Goal: Transaction & Acquisition: Obtain resource

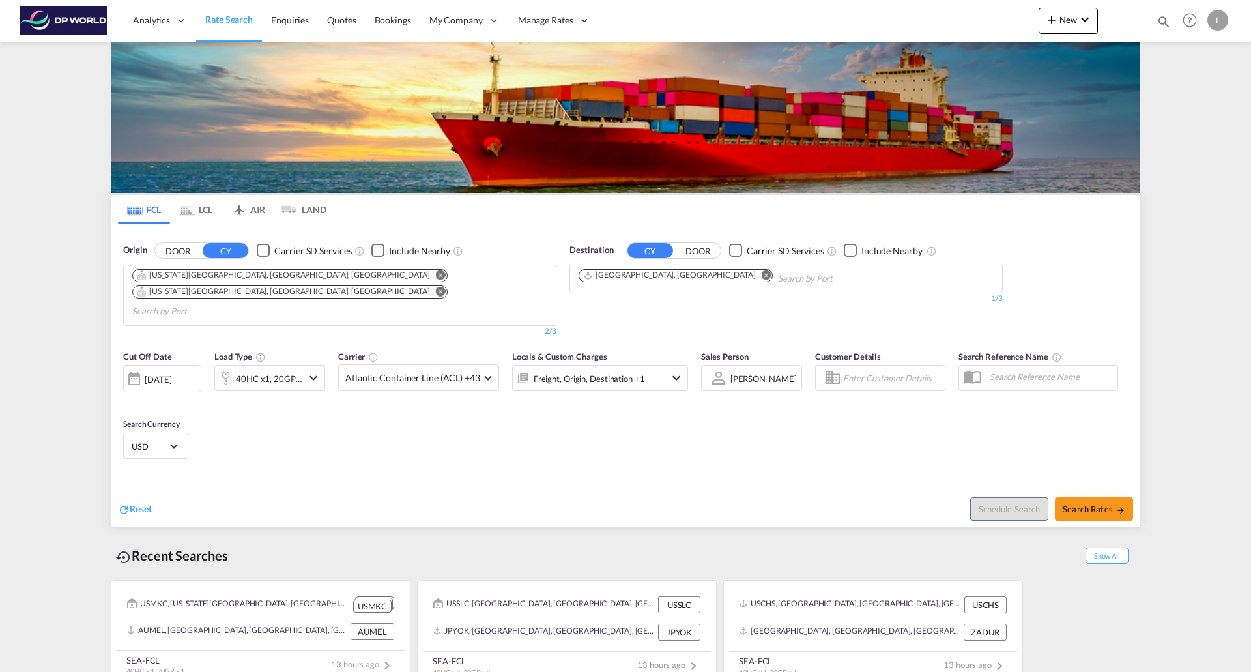
click at [436, 286] on md-icon "Remove" at bounding box center [441, 291] width 10 height 10
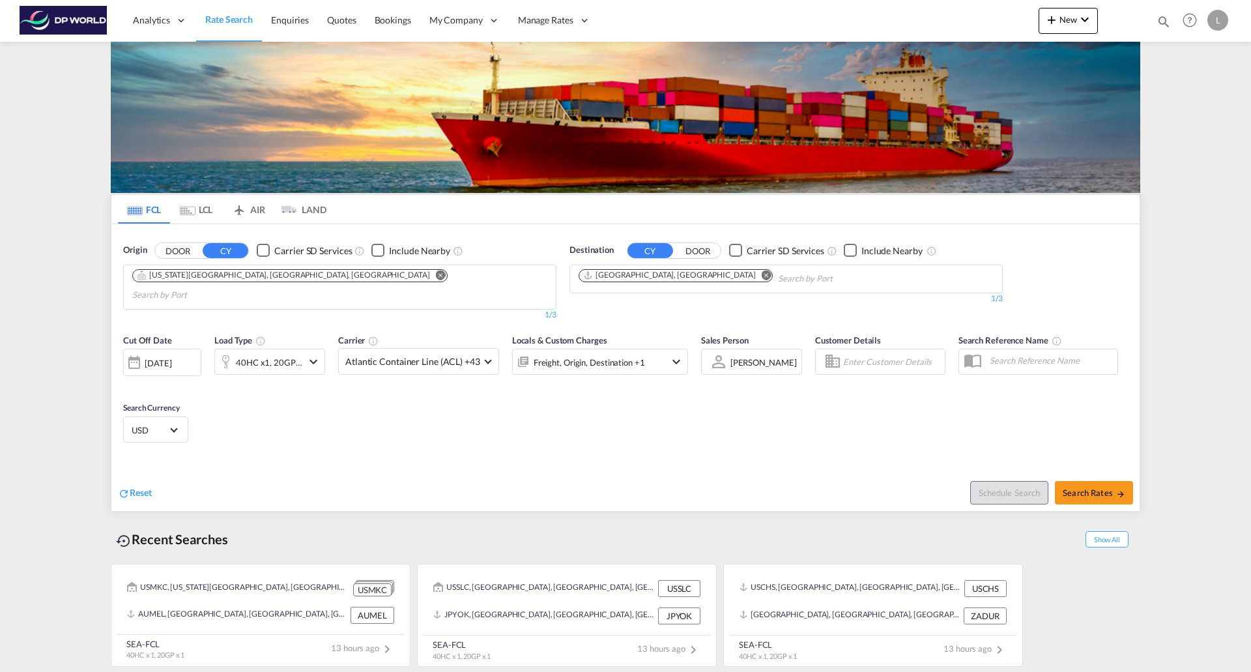
click at [762, 276] on md-icon "Remove" at bounding box center [767, 275] width 10 height 10
click at [436, 278] on md-icon "Remove" at bounding box center [441, 275] width 10 height 10
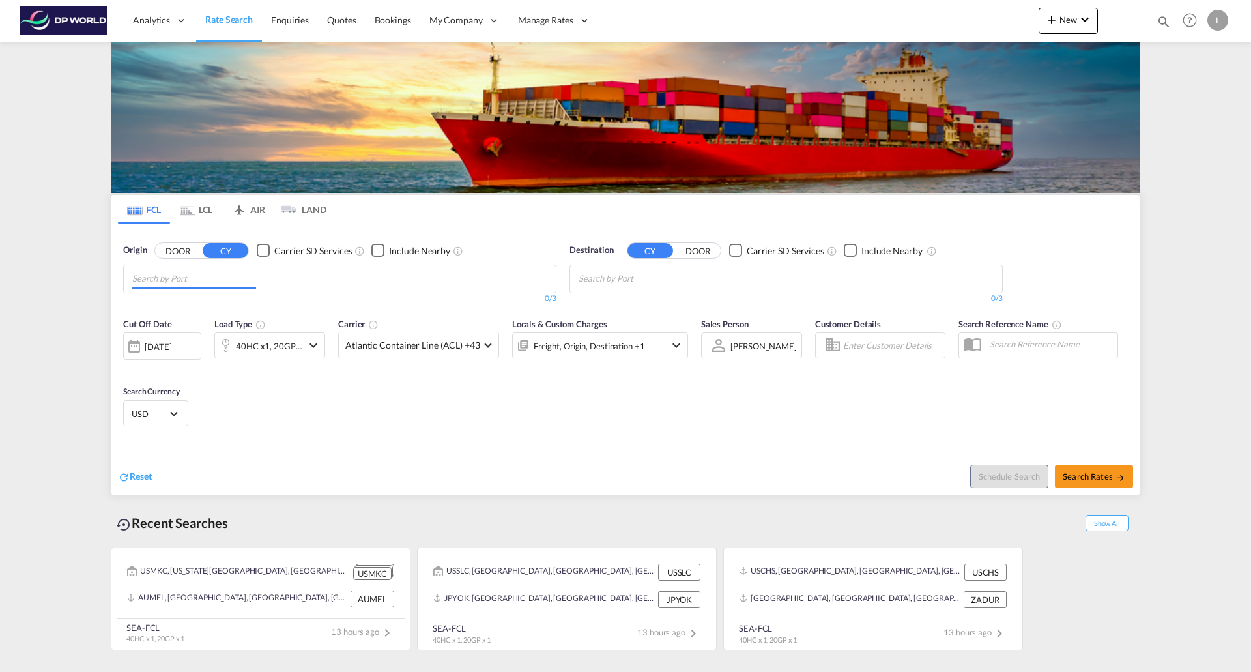
click at [249, 277] on input "Chips input." at bounding box center [194, 278] width 124 height 21
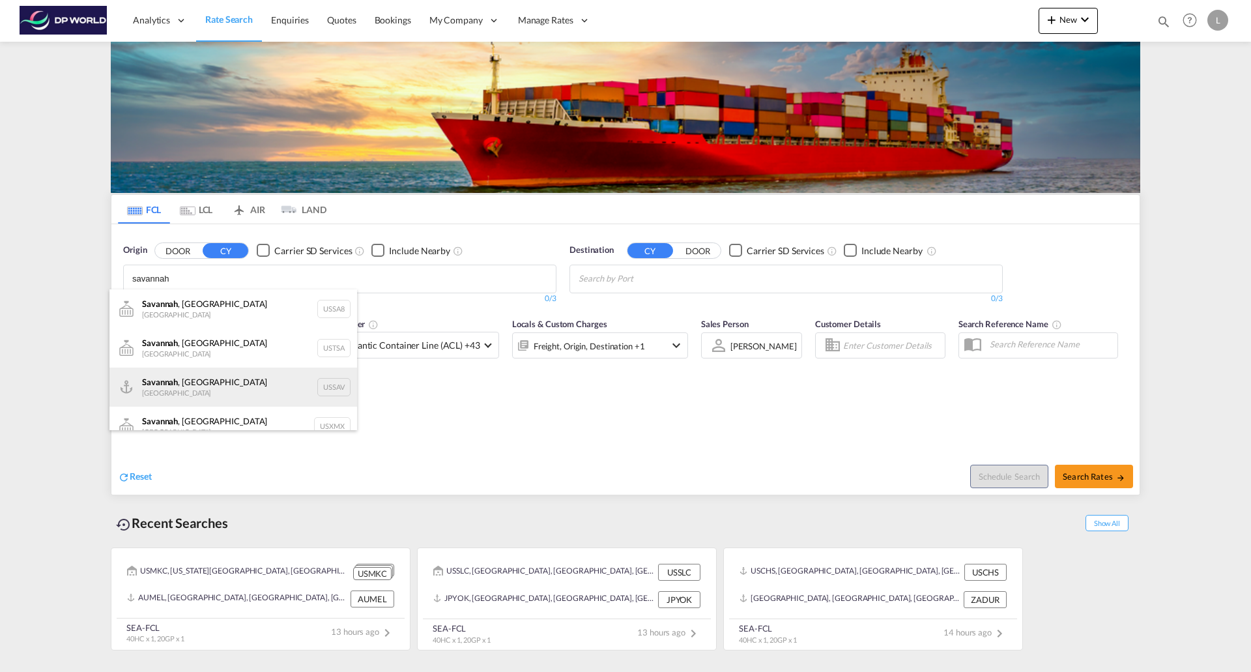
type input "savannah"
click at [173, 382] on div "[GEOGRAPHIC_DATA] , [GEOGRAPHIC_DATA] [GEOGRAPHIC_DATA] USSAV" at bounding box center [233, 386] width 248 height 39
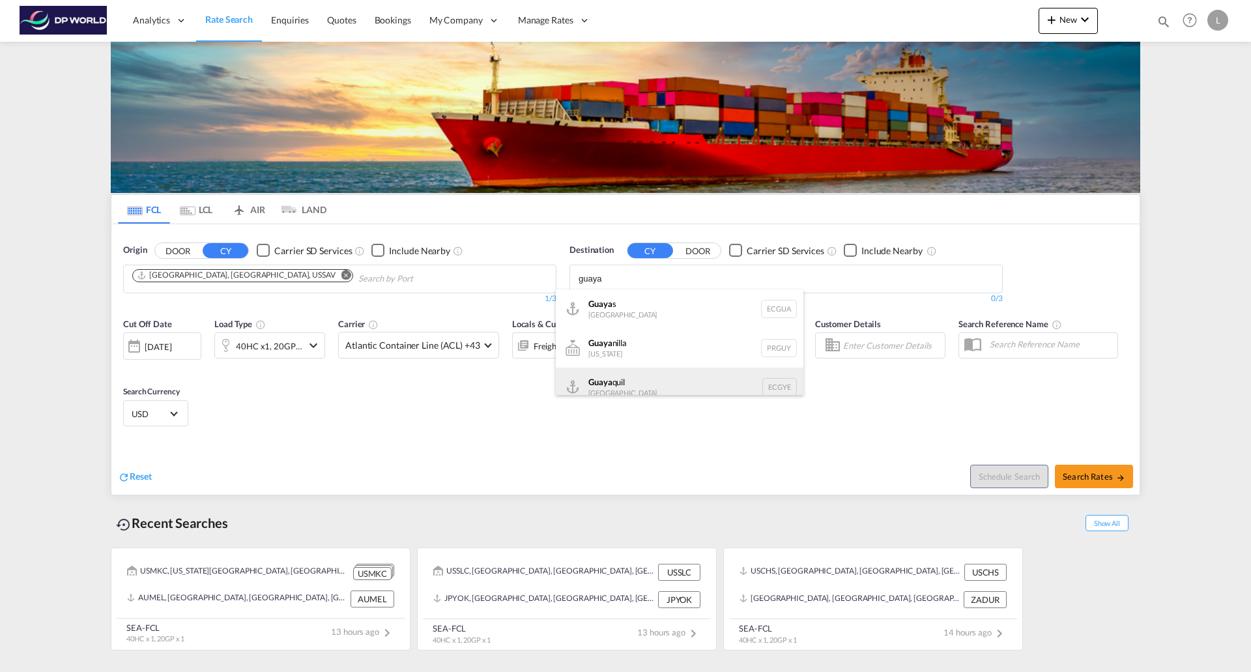
type input "guaya"
click at [614, 383] on div "Guaya quil [GEOGRAPHIC_DATA] [GEOGRAPHIC_DATA]" at bounding box center [680, 386] width 248 height 39
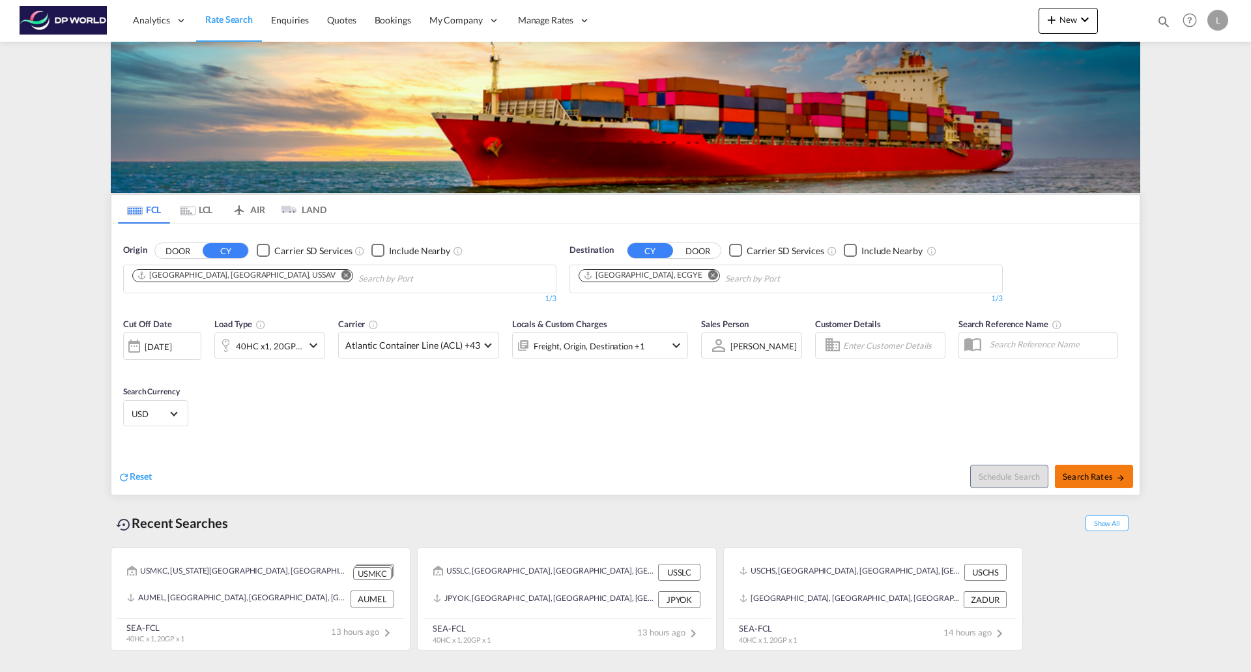
click at [1104, 474] on span "Search Rates" at bounding box center [1094, 476] width 63 height 10
type input "USSAV to ECGYE / [DATE]"
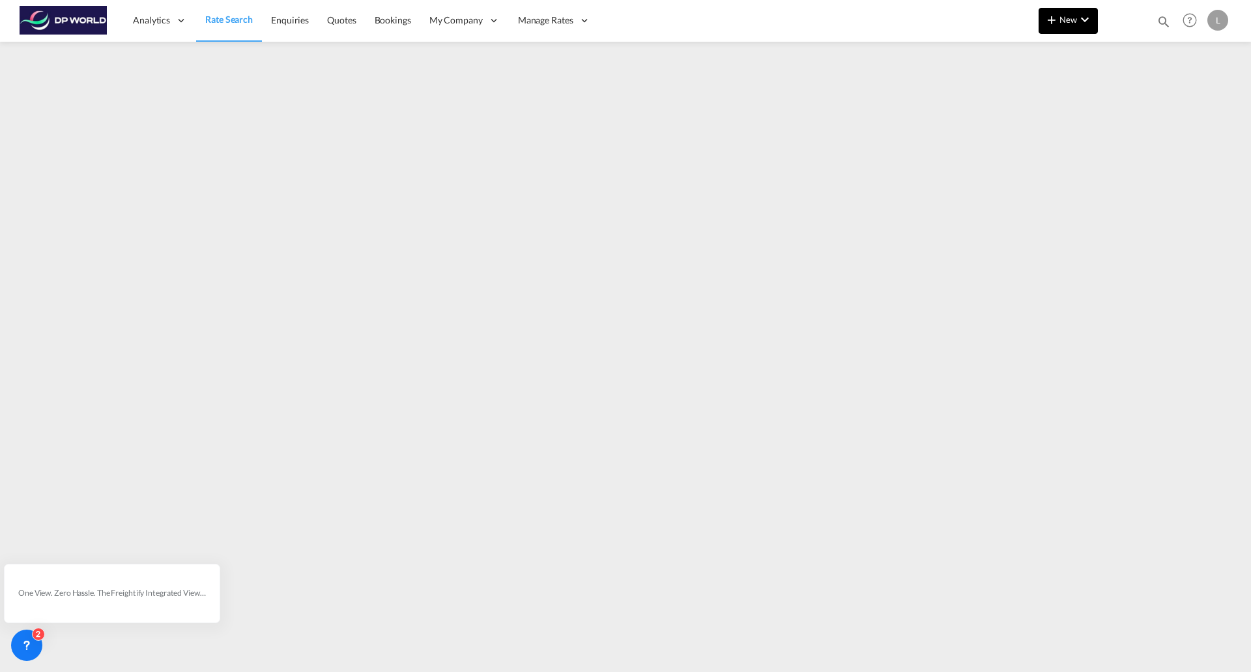
click at [1061, 17] on span "New" at bounding box center [1068, 19] width 49 height 10
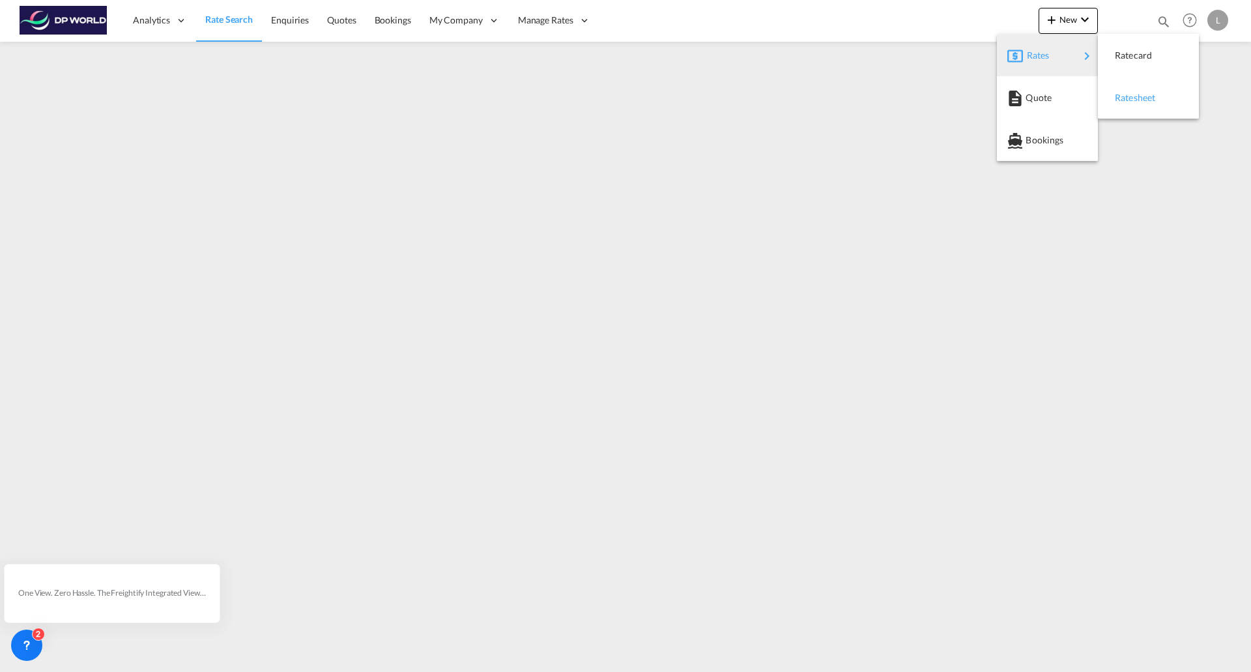
click at [1127, 96] on span "Ratesheet" at bounding box center [1122, 98] width 14 height 26
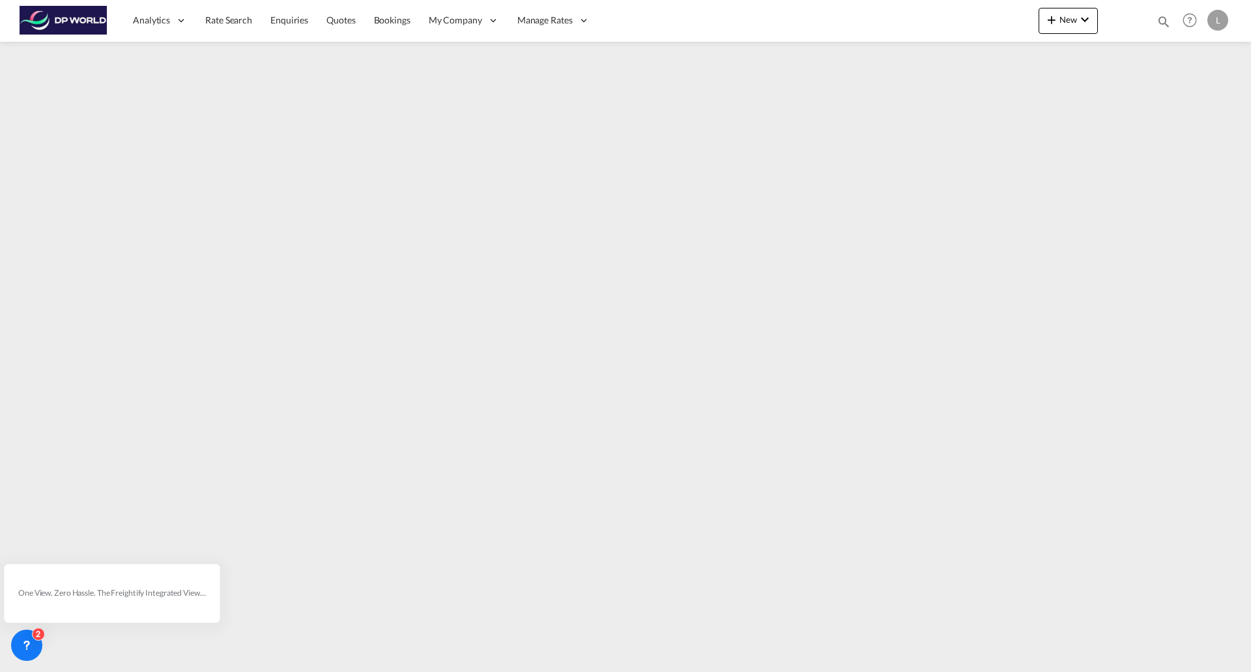
drag, startPoint x: 224, startPoint y: 17, endPoint x: 10, endPoint y: 87, distance: 225.6
click at [224, 17] on span "Rate Search" at bounding box center [228, 19] width 47 height 11
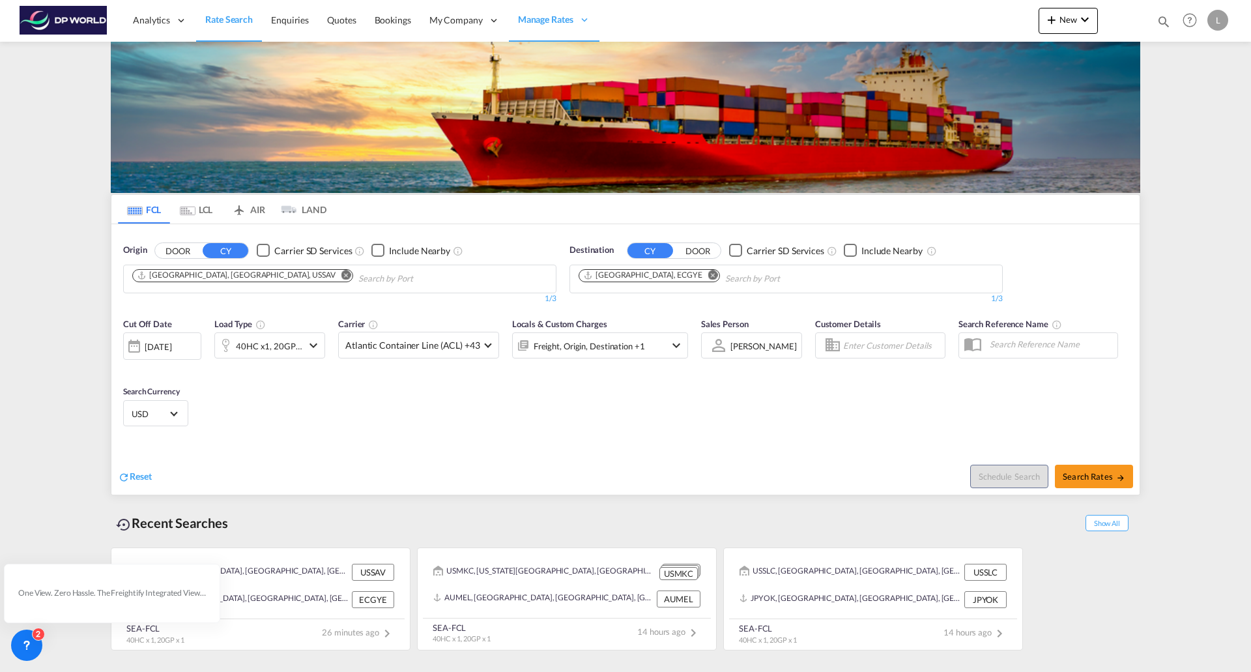
click at [341, 275] on md-icon "Remove" at bounding box center [346, 275] width 10 height 10
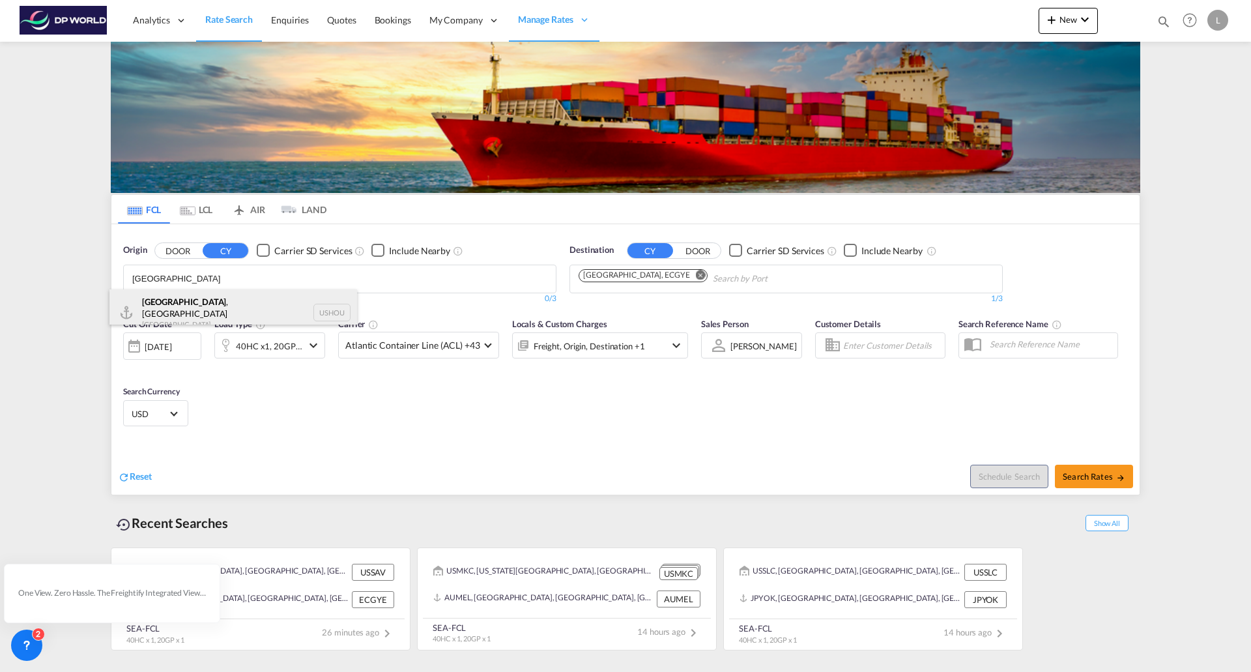
type input "[GEOGRAPHIC_DATA]"
click at [169, 306] on div "[GEOGRAPHIC_DATA] , [GEOGRAPHIC_DATA] [GEOGRAPHIC_DATA] USHOU" at bounding box center [233, 312] width 248 height 47
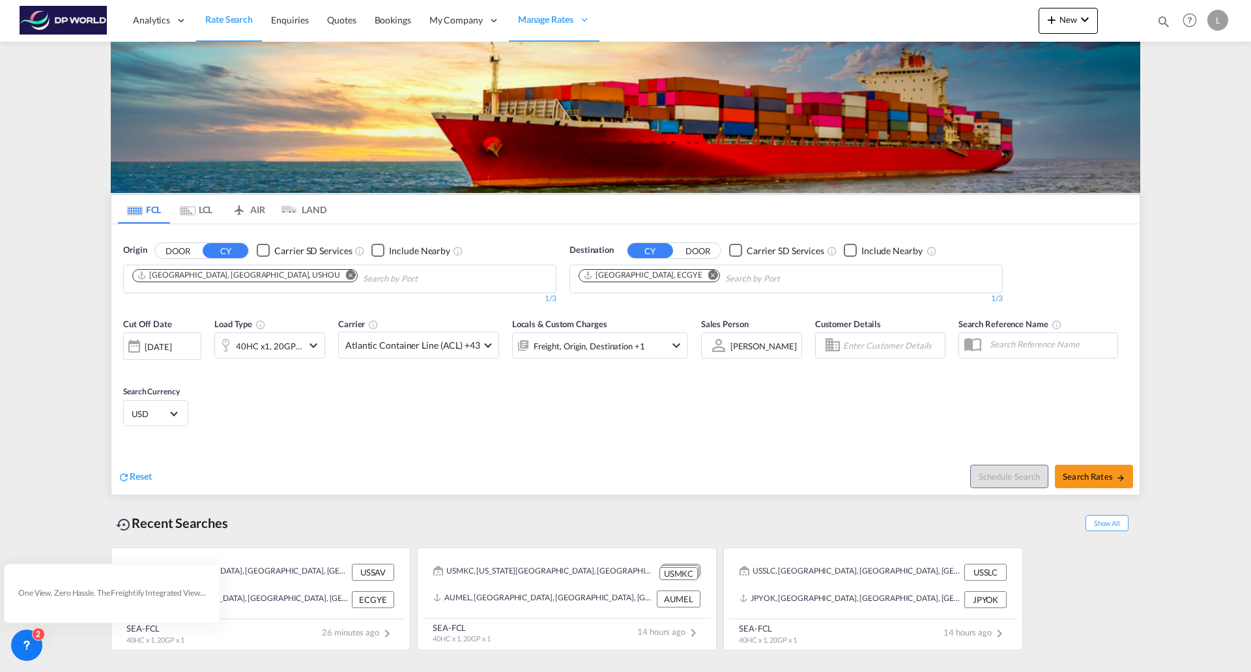
click at [708, 273] on md-icon "Remove" at bounding box center [713, 275] width 10 height 10
click at [639, 274] on input "Chips input." at bounding box center [640, 278] width 124 height 21
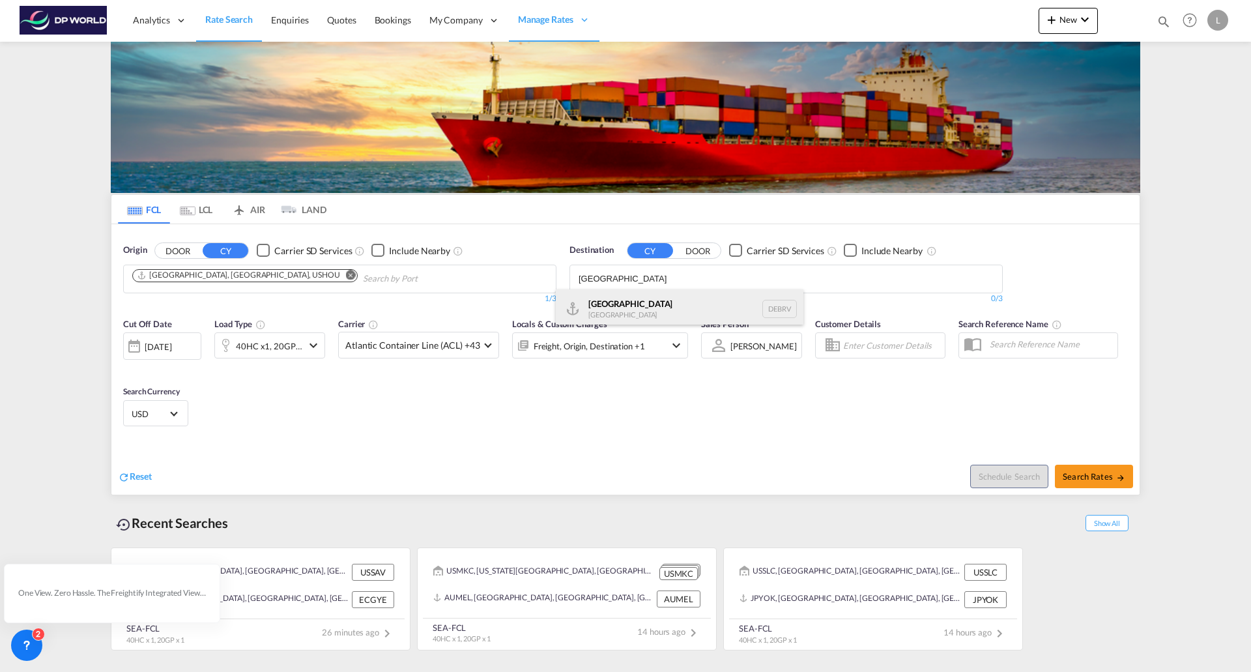
type input "[GEOGRAPHIC_DATA]"
click at [638, 302] on div "[GEOGRAPHIC_DATA] [GEOGRAPHIC_DATA] DEBRV" at bounding box center [680, 308] width 248 height 39
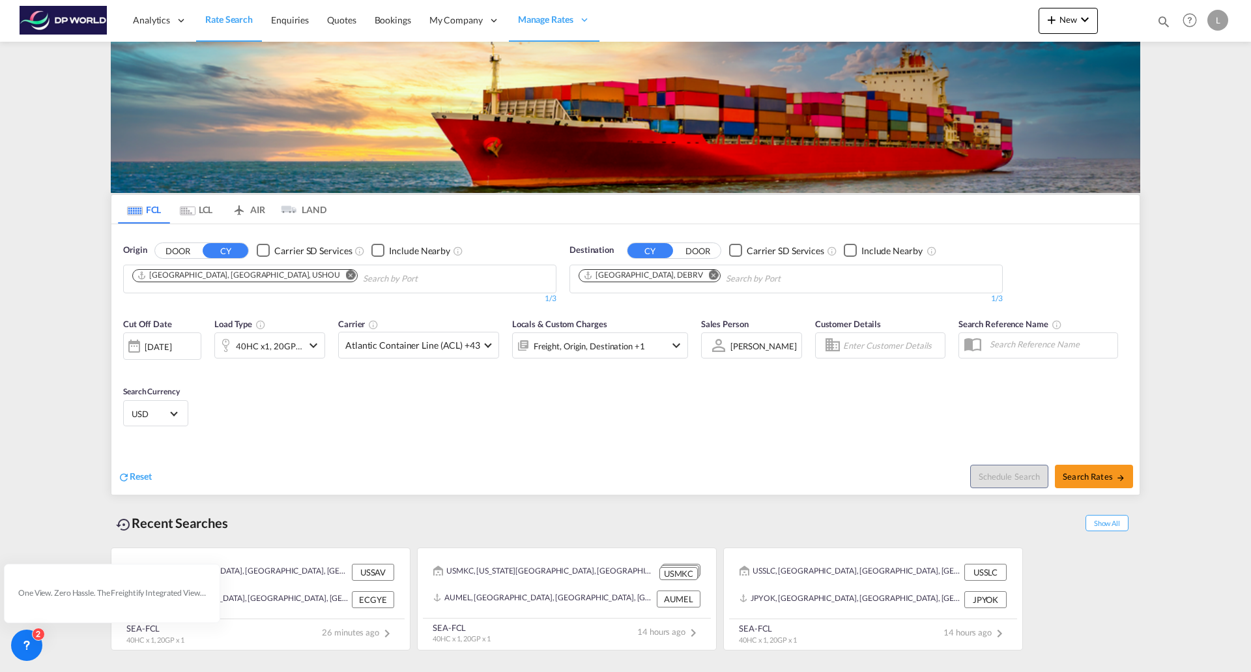
click at [313, 345] on md-icon "icon-chevron-down" at bounding box center [314, 345] width 16 height 16
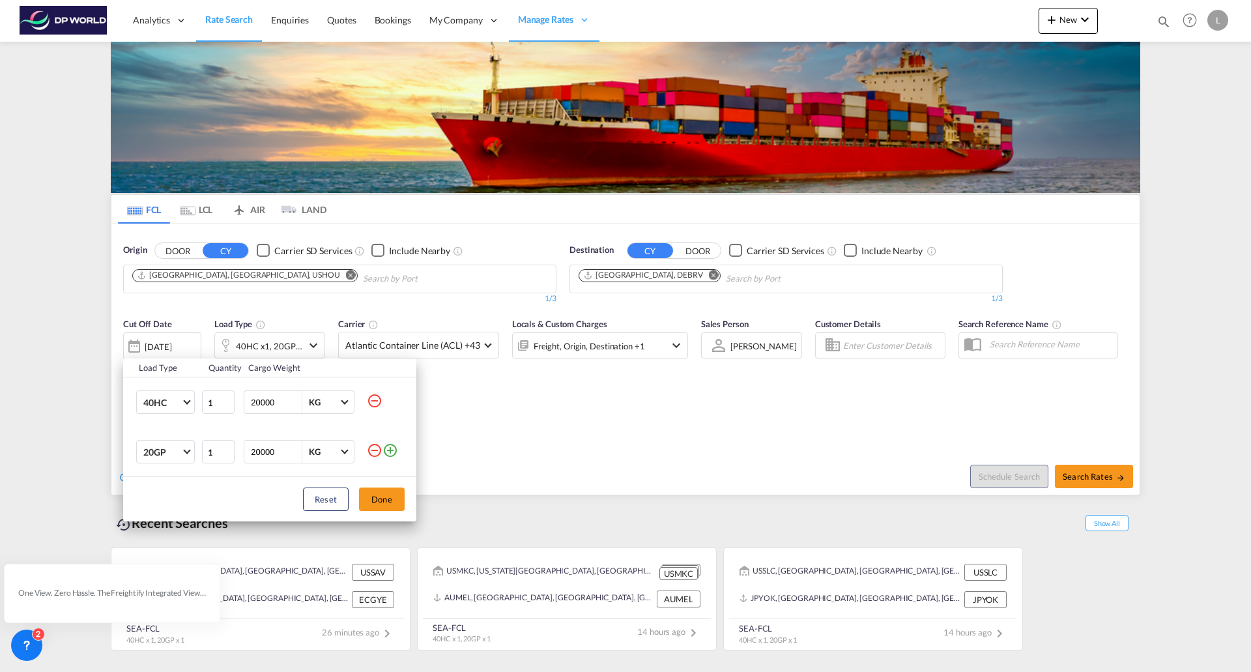
click at [373, 453] on md-icon "icon-minus-circle-outline" at bounding box center [375, 450] width 16 height 16
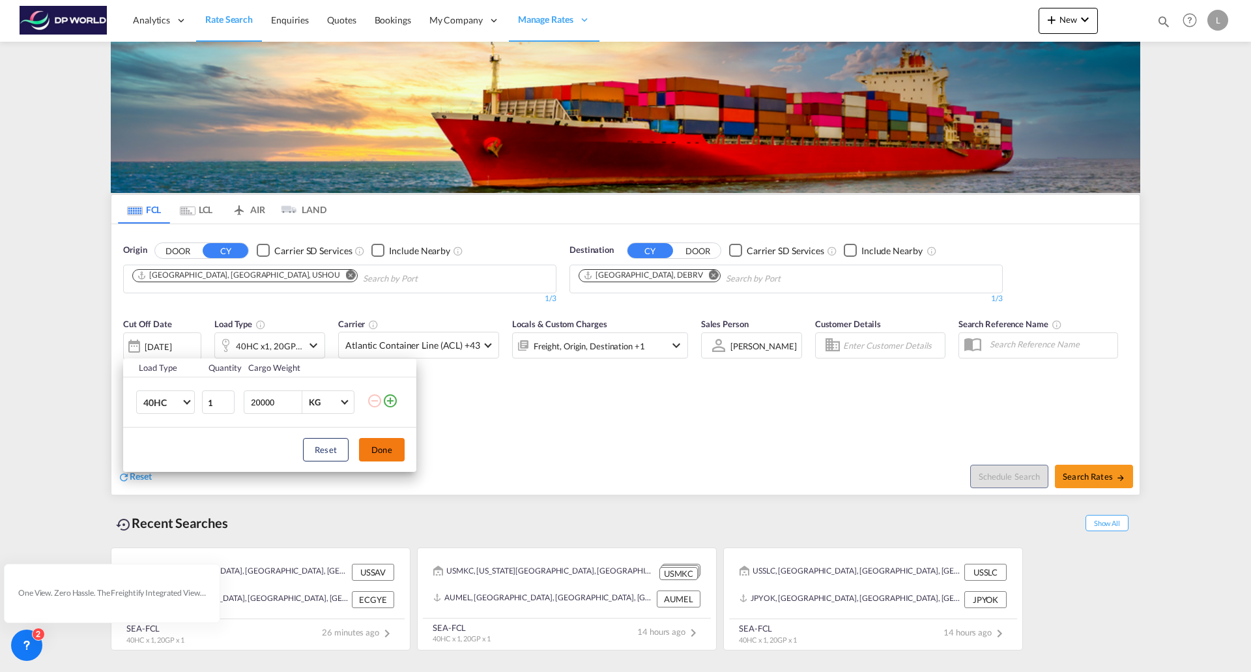
click at [384, 450] on button "Done" at bounding box center [382, 449] width 46 height 23
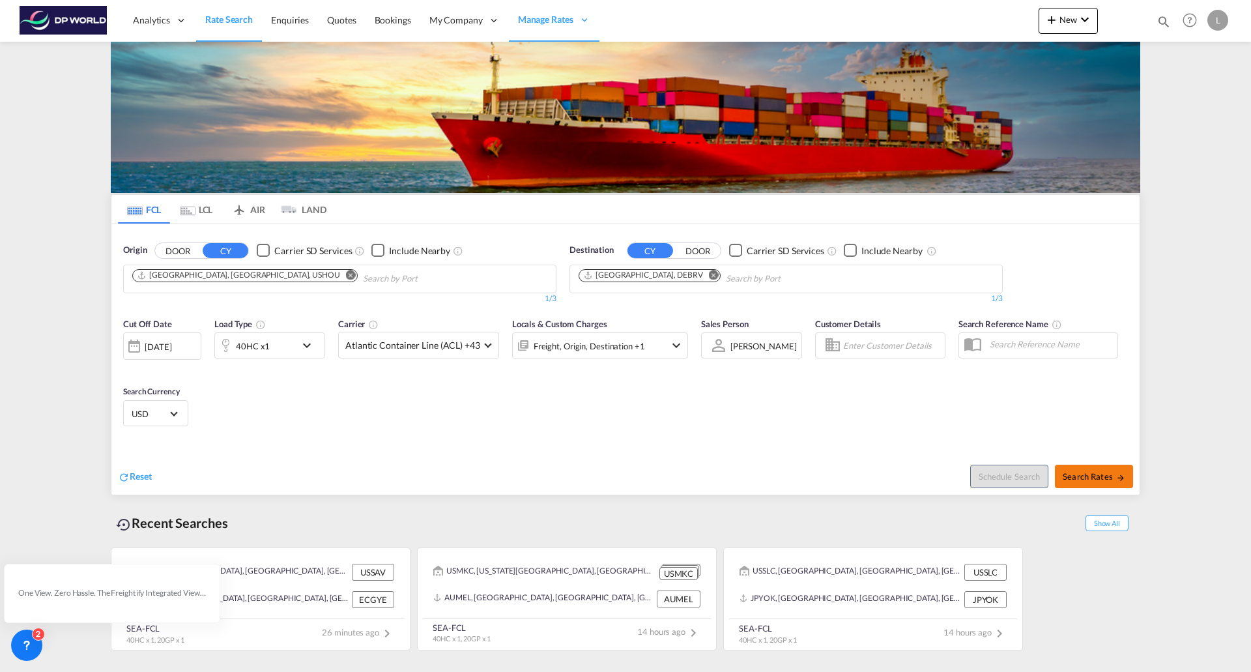
click at [1091, 474] on span "Search Rates" at bounding box center [1094, 476] width 63 height 10
type input "USHOU to DEBRV / [DATE]"
